Goal: Find contact information: Find contact information

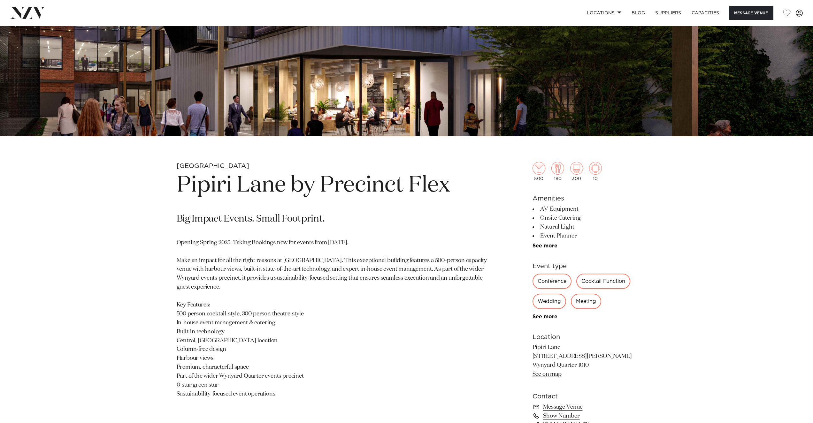
scroll to position [287, 0]
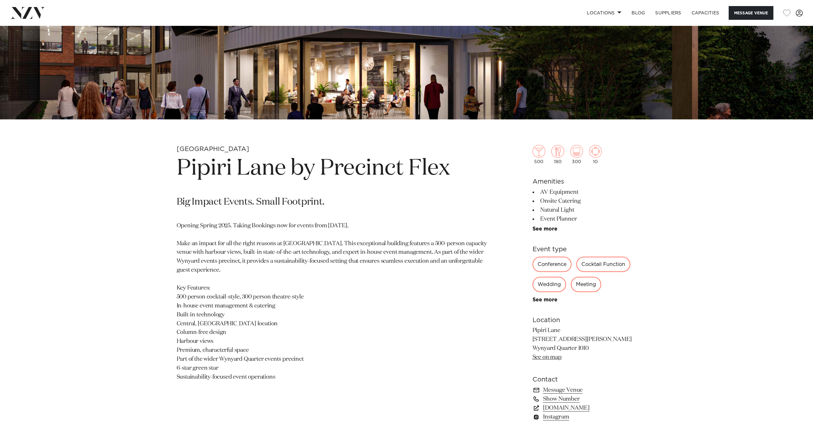
click at [370, 173] on h1 "Pipiri Lane by Precinct Flex" at bounding box center [332, 168] width 310 height 29
drag, startPoint x: 370, startPoint y: 173, endPoint x: 446, endPoint y: 171, distance: 76.0
click at [446, 171] on h1 "Pipiri Lane by Precinct Flex" at bounding box center [332, 168] width 310 height 29
drag, startPoint x: 441, startPoint y: 172, endPoint x: 345, endPoint y: 173, distance: 96.5
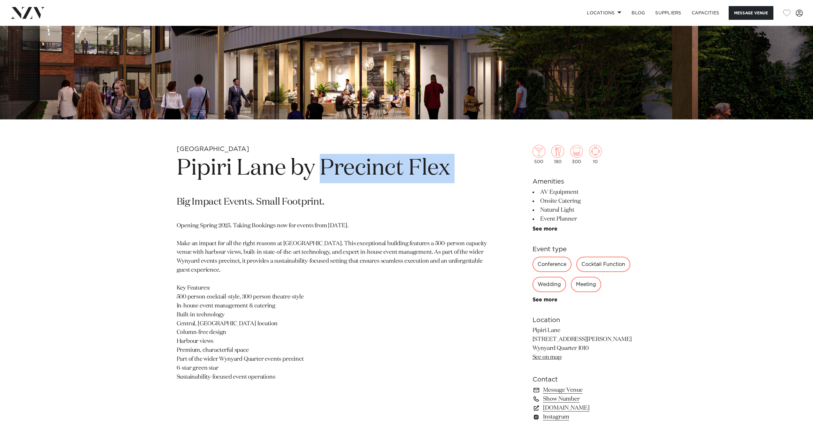
click at [345, 173] on h1 "Pipiri Lane by Precinct Flex" at bounding box center [332, 168] width 310 height 29
copy section "Precinct Flex"
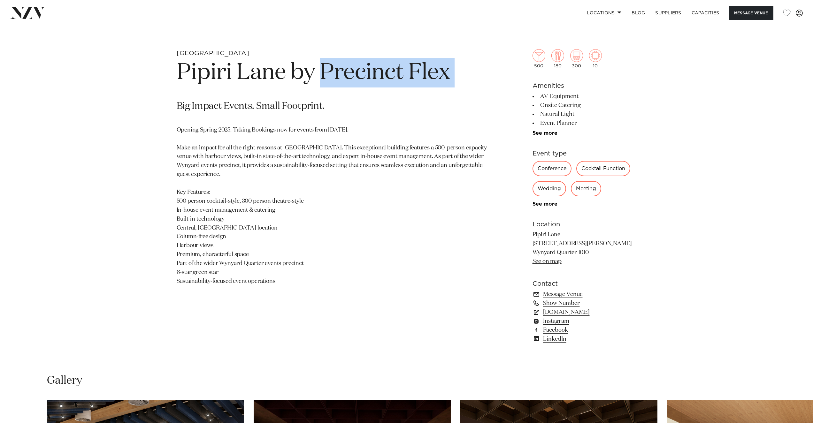
click at [553, 294] on link "Message Venue" at bounding box center [584, 294] width 104 height 9
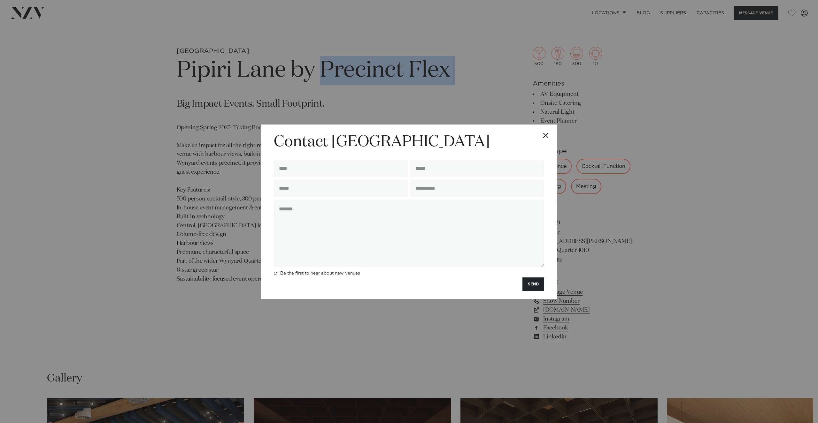
click at [545, 135] on button "Close" at bounding box center [545, 136] width 22 height 22
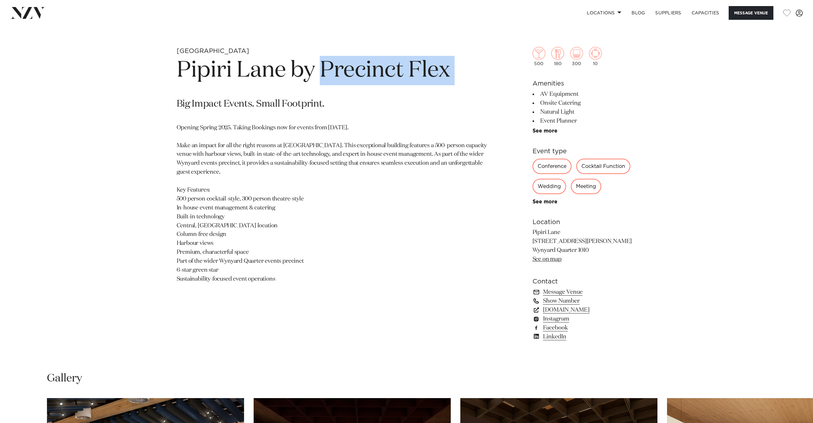
click at [556, 297] on link "Show Number" at bounding box center [584, 301] width 104 height 9
click at [559, 308] on link "[DOMAIN_NAME]" at bounding box center [584, 310] width 104 height 9
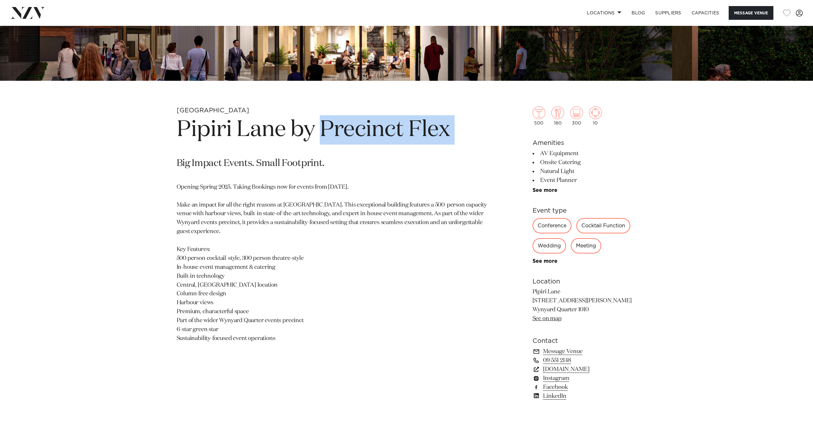
scroll to position [194, 0]
